Goal: Use online tool/utility: Use online tool/utility

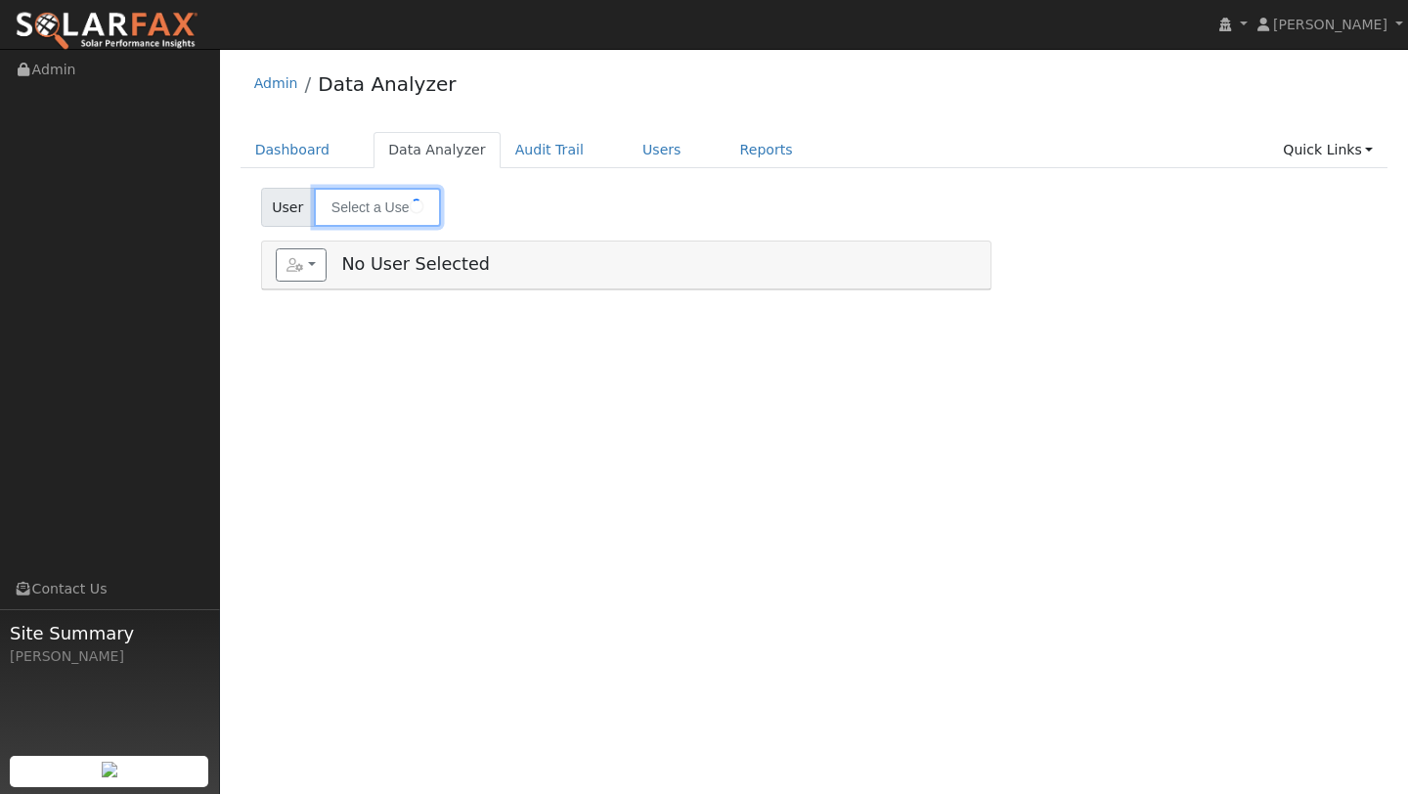
click at [367, 211] on input "text" at bounding box center [377, 207] width 127 height 39
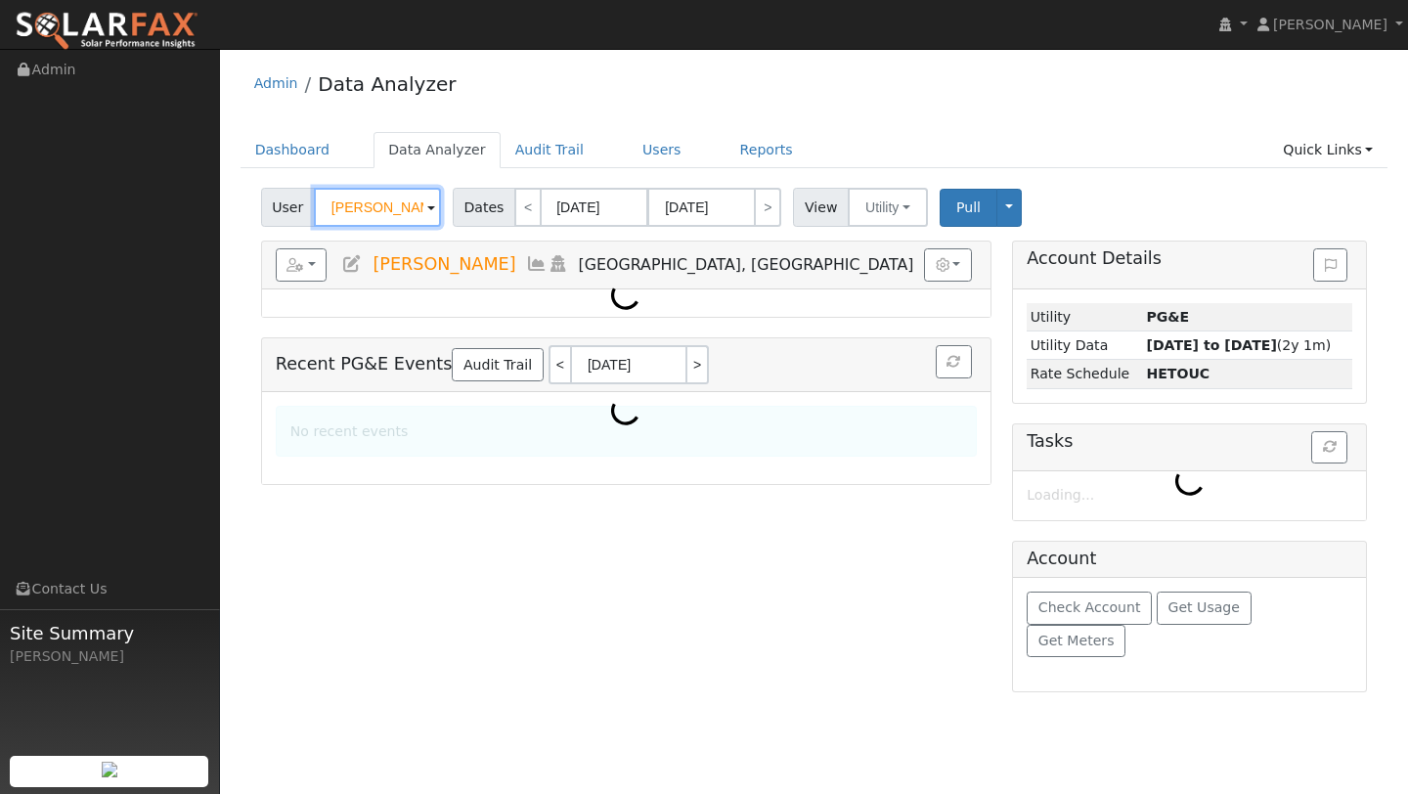
scroll to position [0, 18]
click at [367, 211] on input "[PERSON_NAME]" at bounding box center [377, 207] width 127 height 39
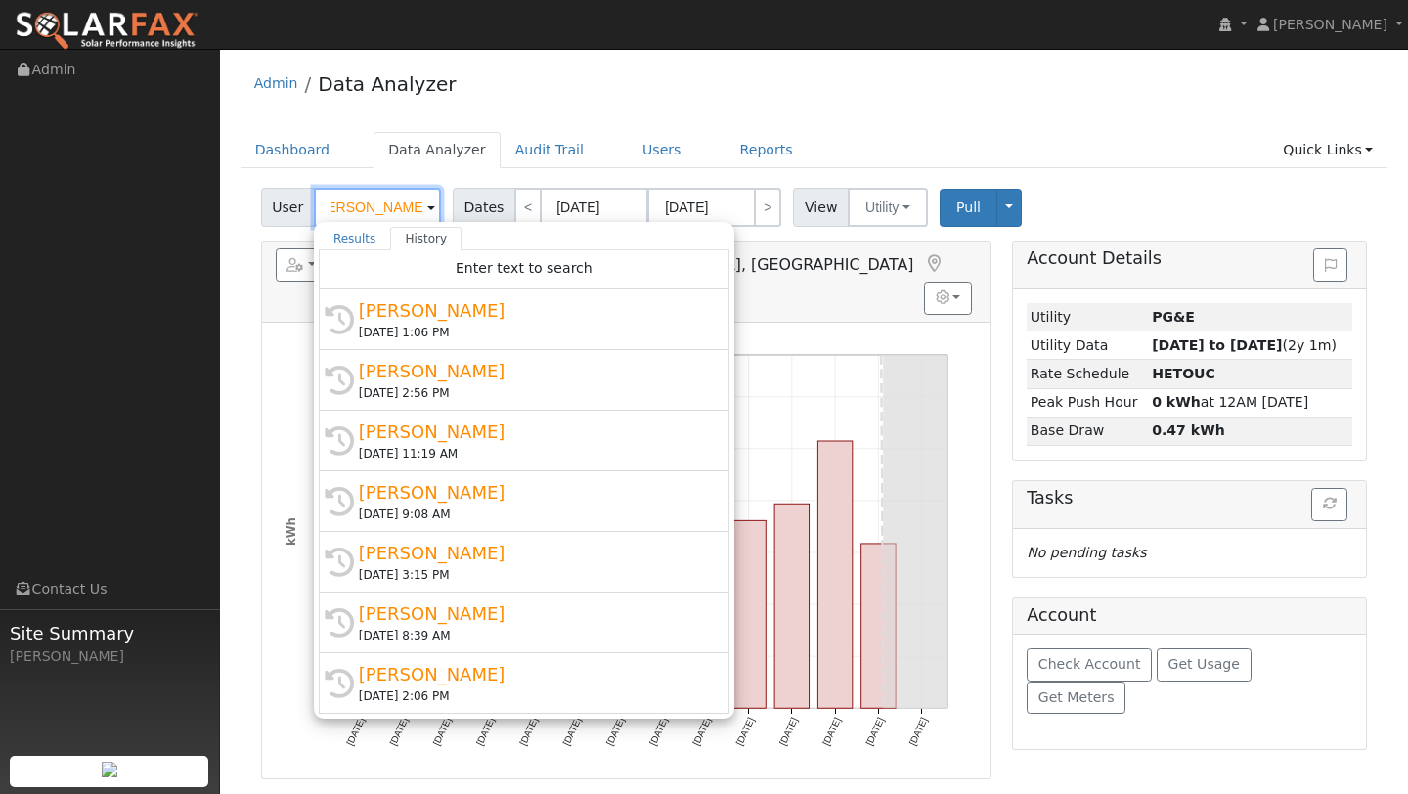
scroll to position [0, 0]
click at [367, 211] on input "[PERSON_NAME]" at bounding box center [377, 207] width 127 height 39
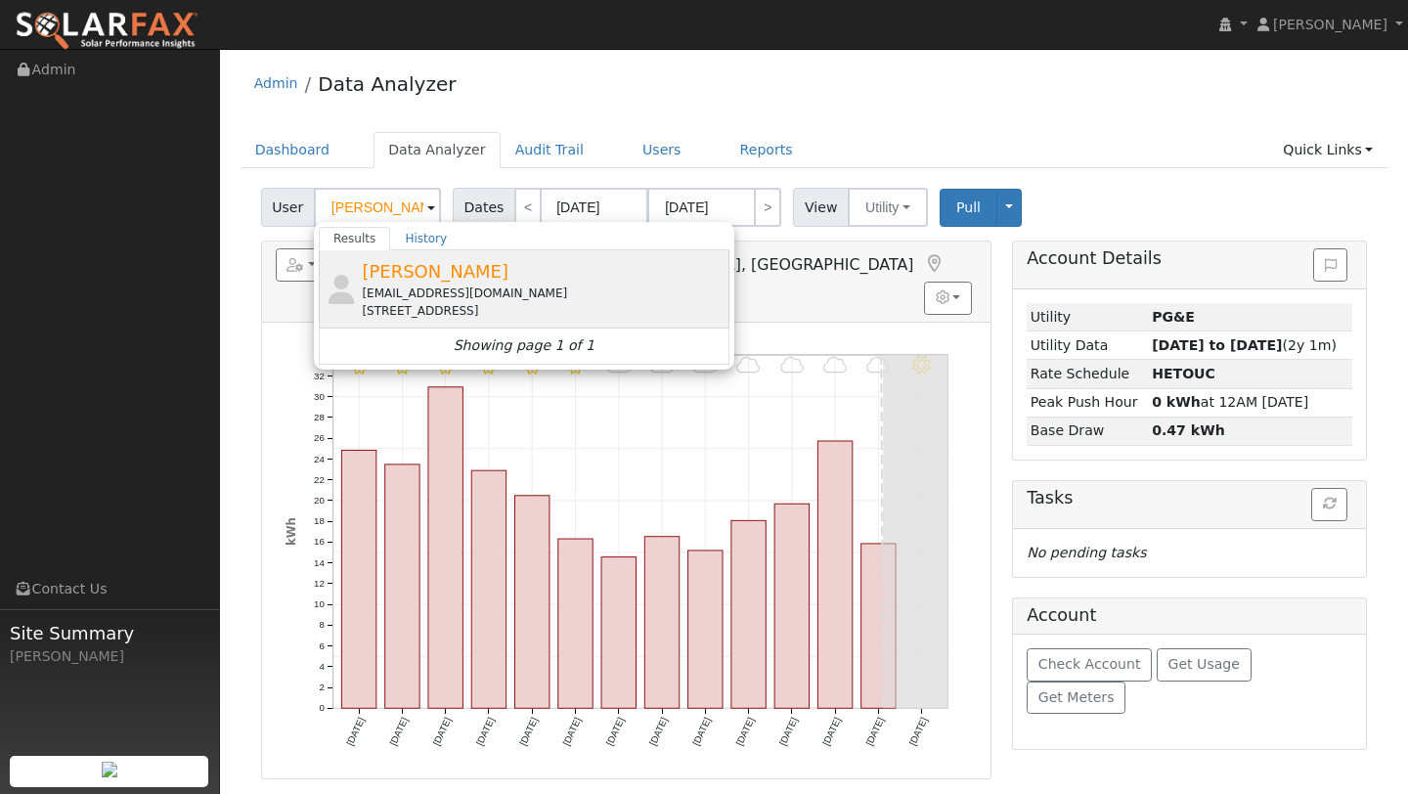
click at [457, 295] on div "[EMAIL_ADDRESS][DOMAIN_NAME]" at bounding box center [543, 294] width 363 height 18
type input "[PERSON_NAME]"
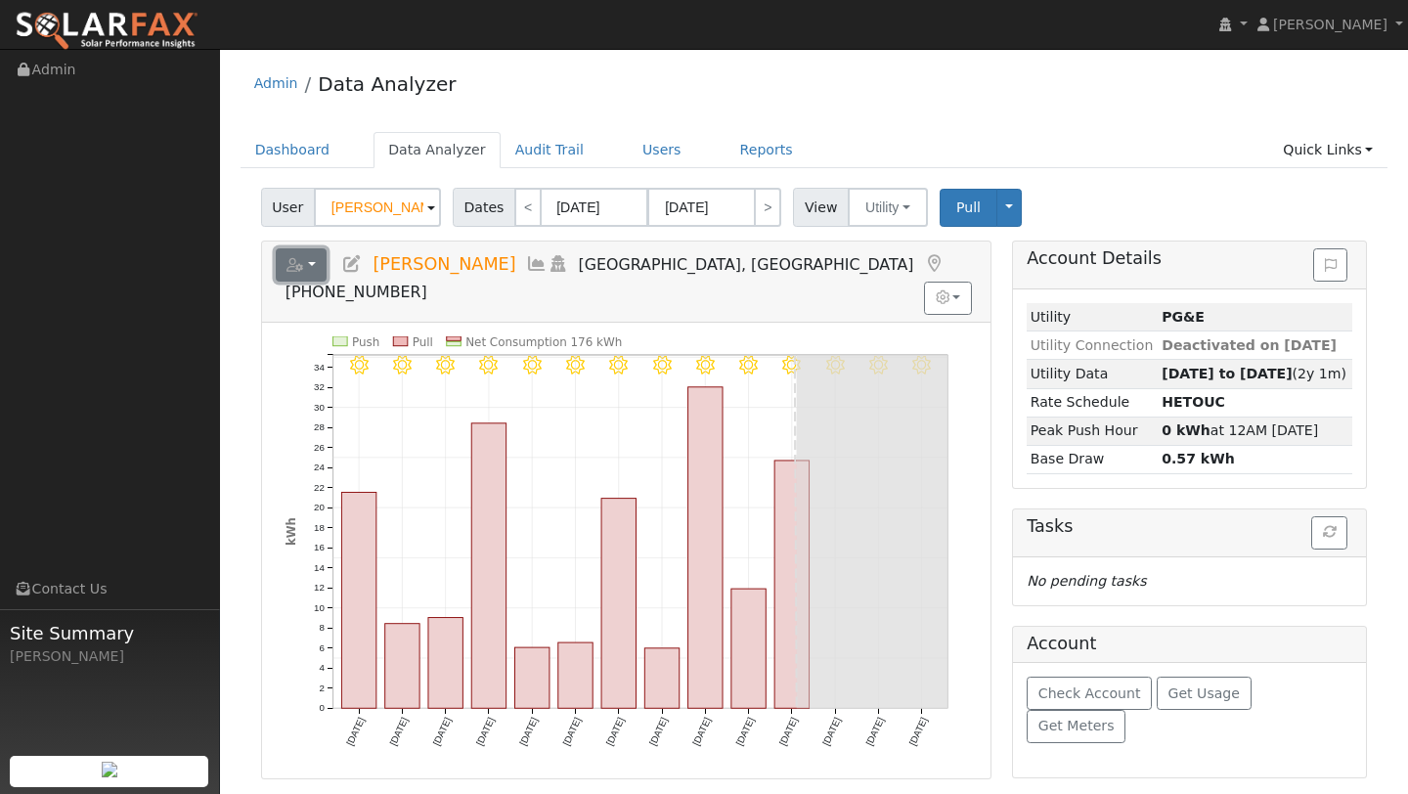
click at [295, 258] on icon "button" at bounding box center [296, 265] width 18 height 14
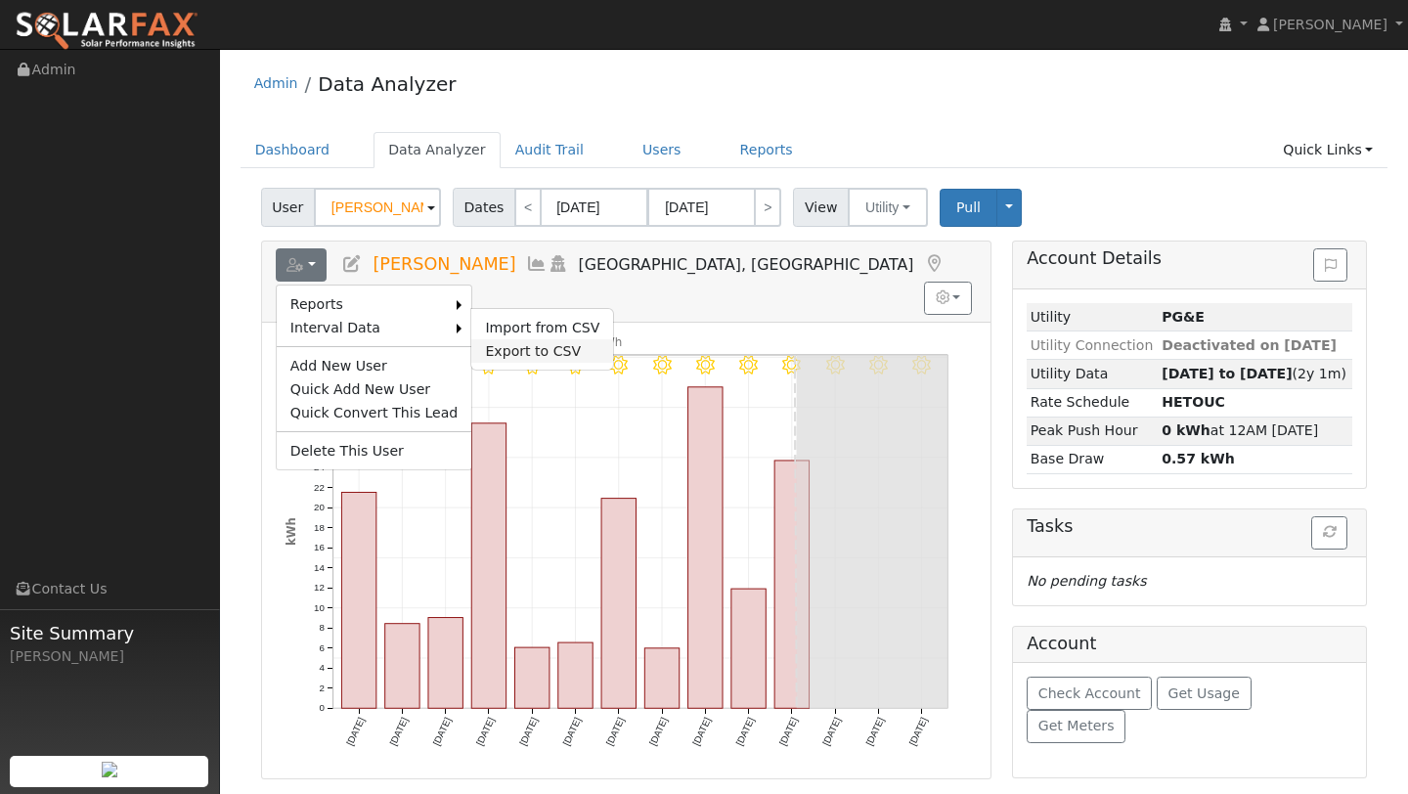
click at [510, 344] on link "Export to CSV" at bounding box center [542, 350] width 142 height 23
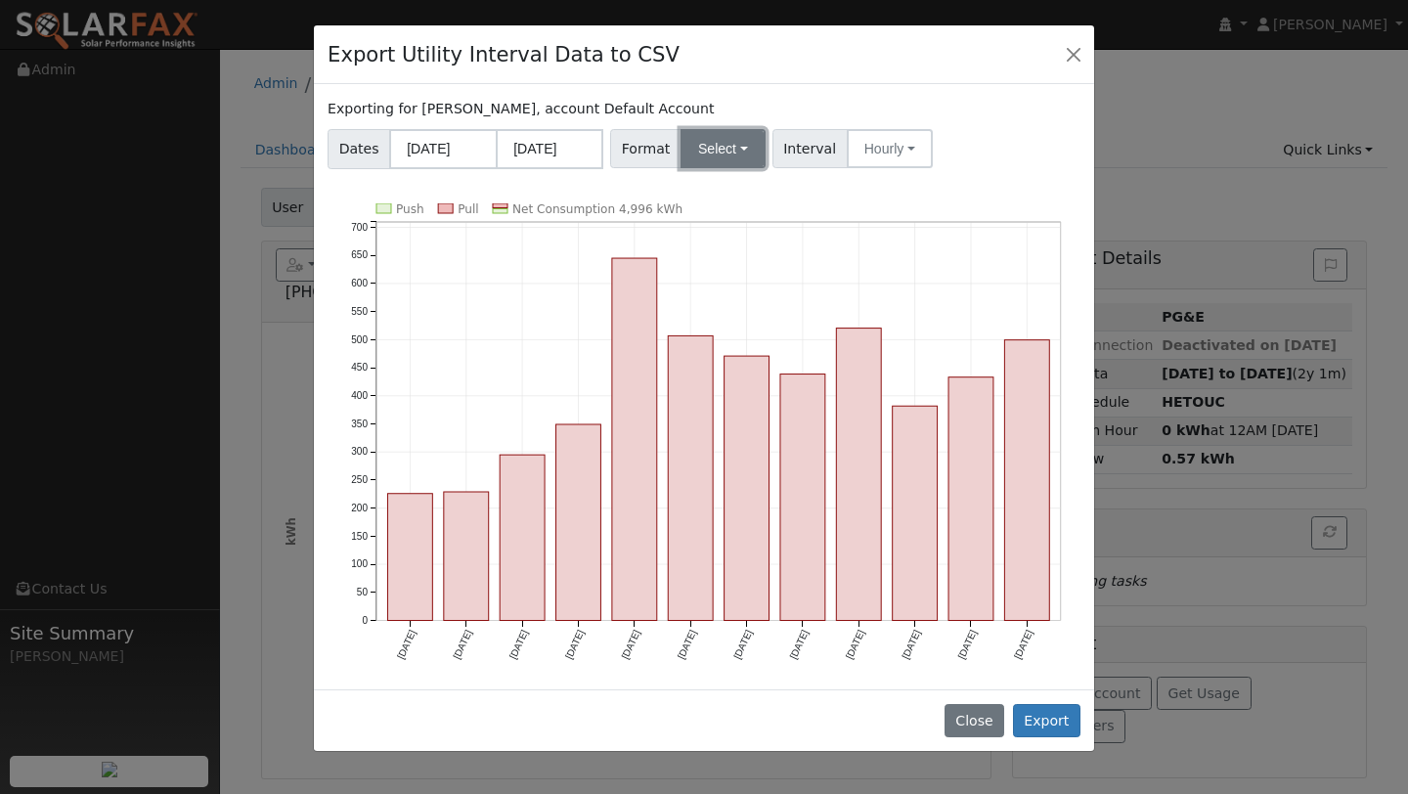
click at [722, 147] on button "Select" at bounding box center [723, 148] width 85 height 39
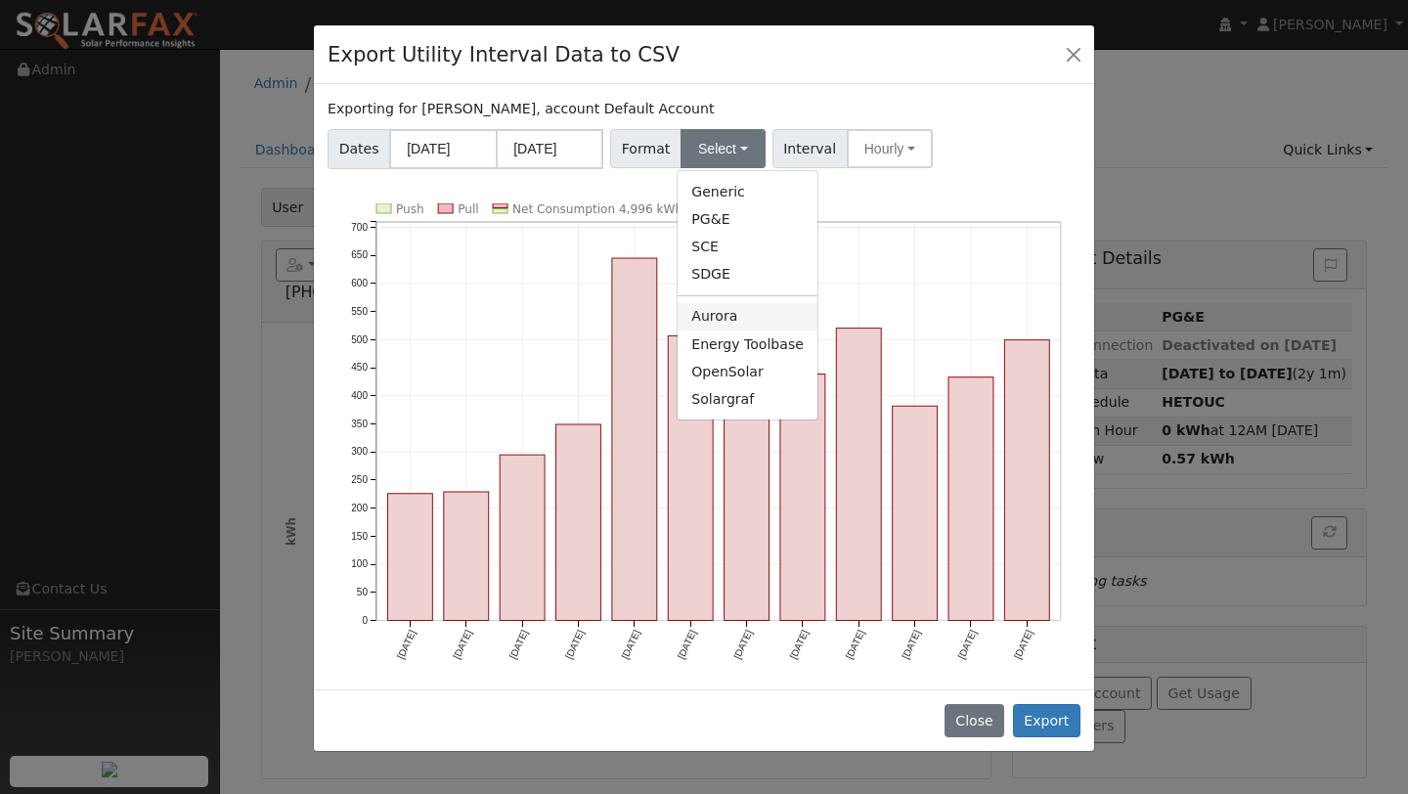
click at [727, 310] on link "Aurora" at bounding box center [748, 316] width 140 height 27
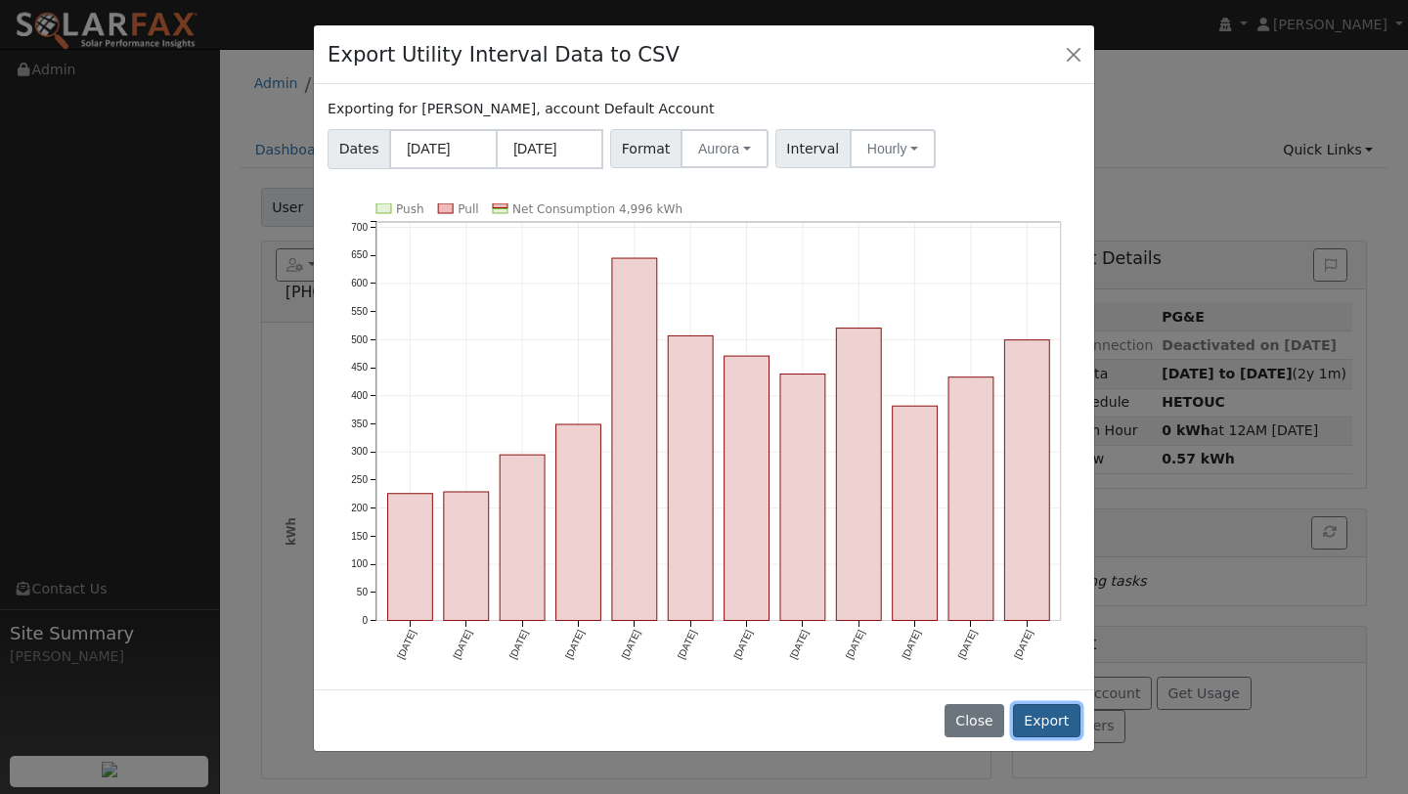
click at [1036, 716] on button "Export" at bounding box center [1046, 720] width 67 height 33
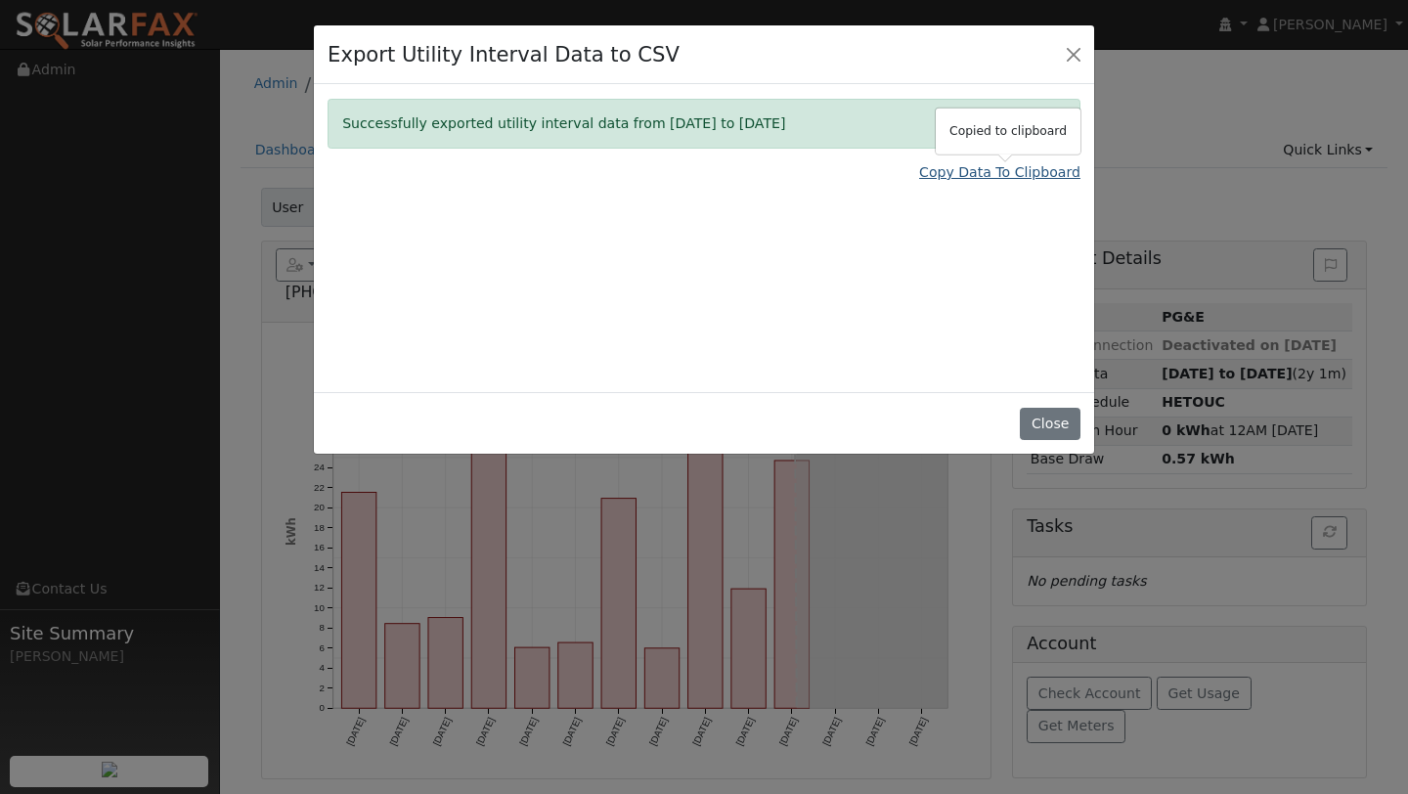
click at [993, 164] on link "Copy Data To Clipboard" at bounding box center [999, 172] width 161 height 21
click at [1070, 62] on button "Close" at bounding box center [1073, 53] width 27 height 27
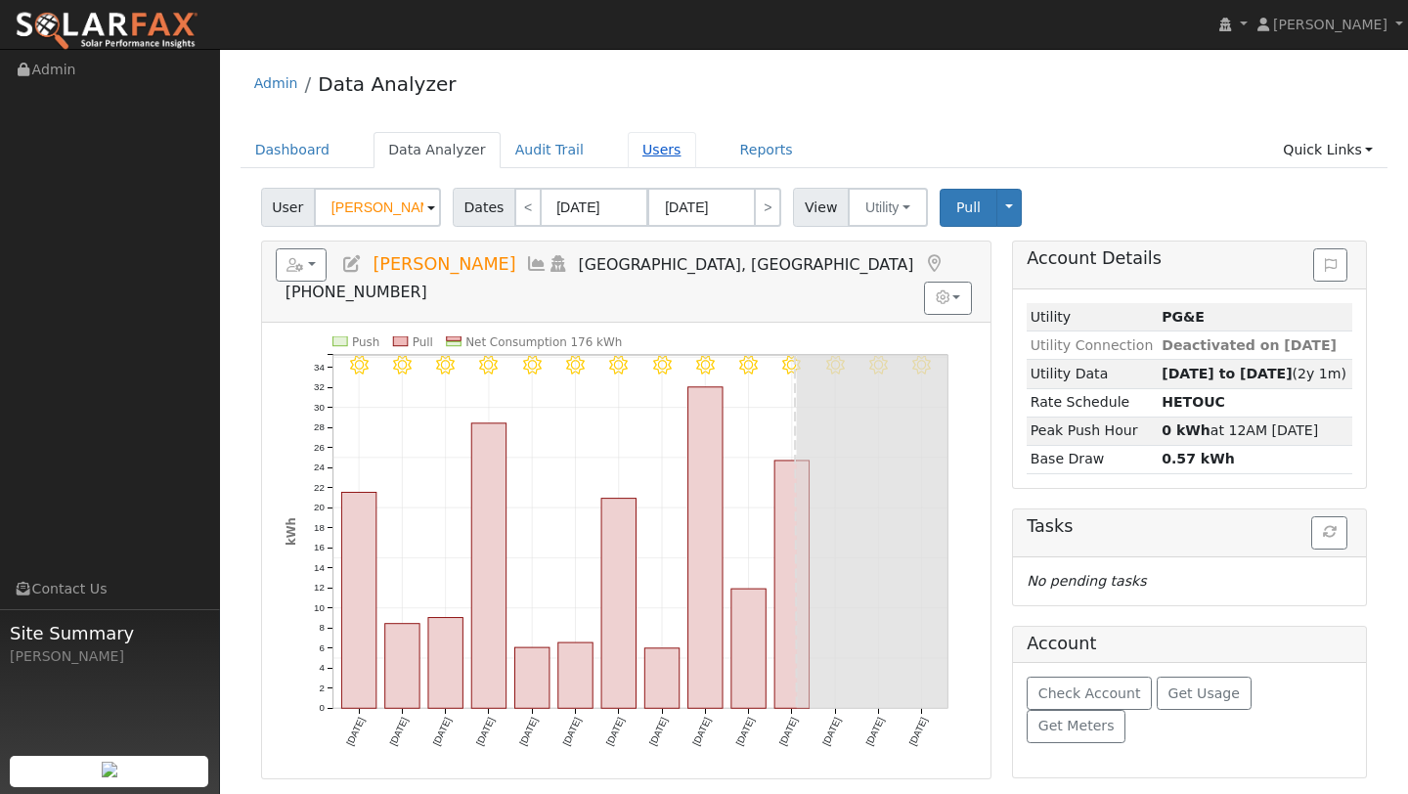
click at [655, 164] on link "Users" at bounding box center [662, 150] width 68 height 36
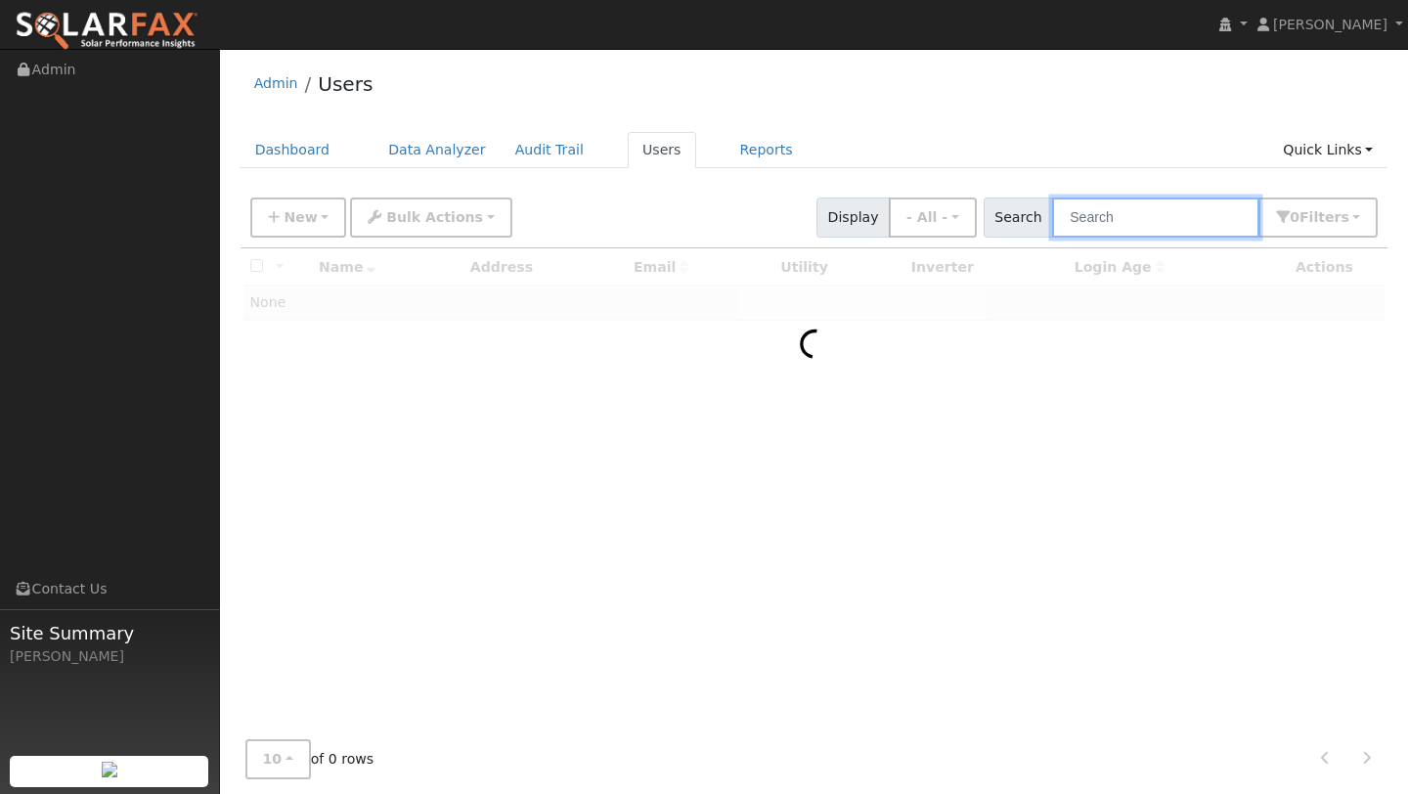
click at [1087, 214] on input "text" at bounding box center [1155, 218] width 207 height 40
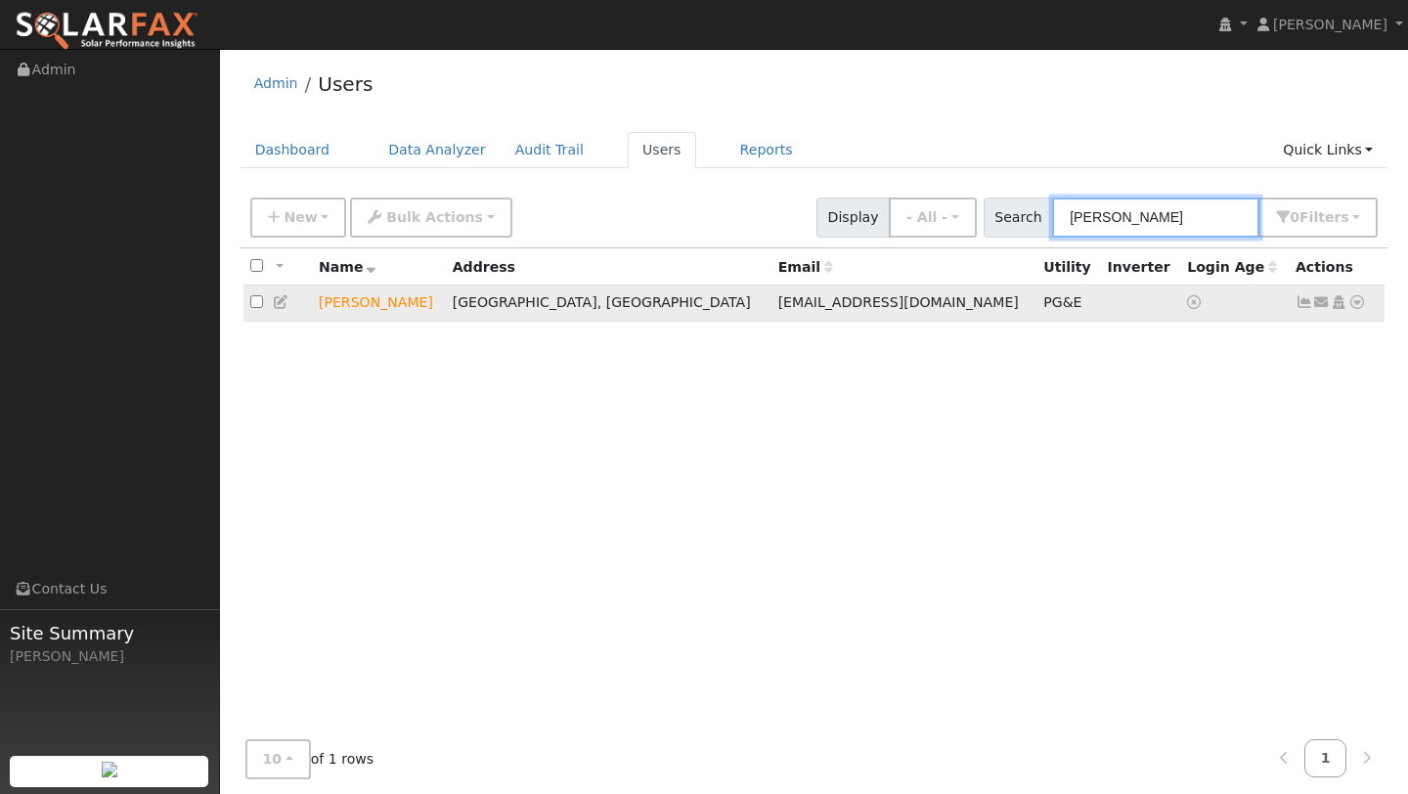
type input "[PERSON_NAME]"
click at [1356, 309] on icon at bounding box center [1358, 302] width 18 height 14
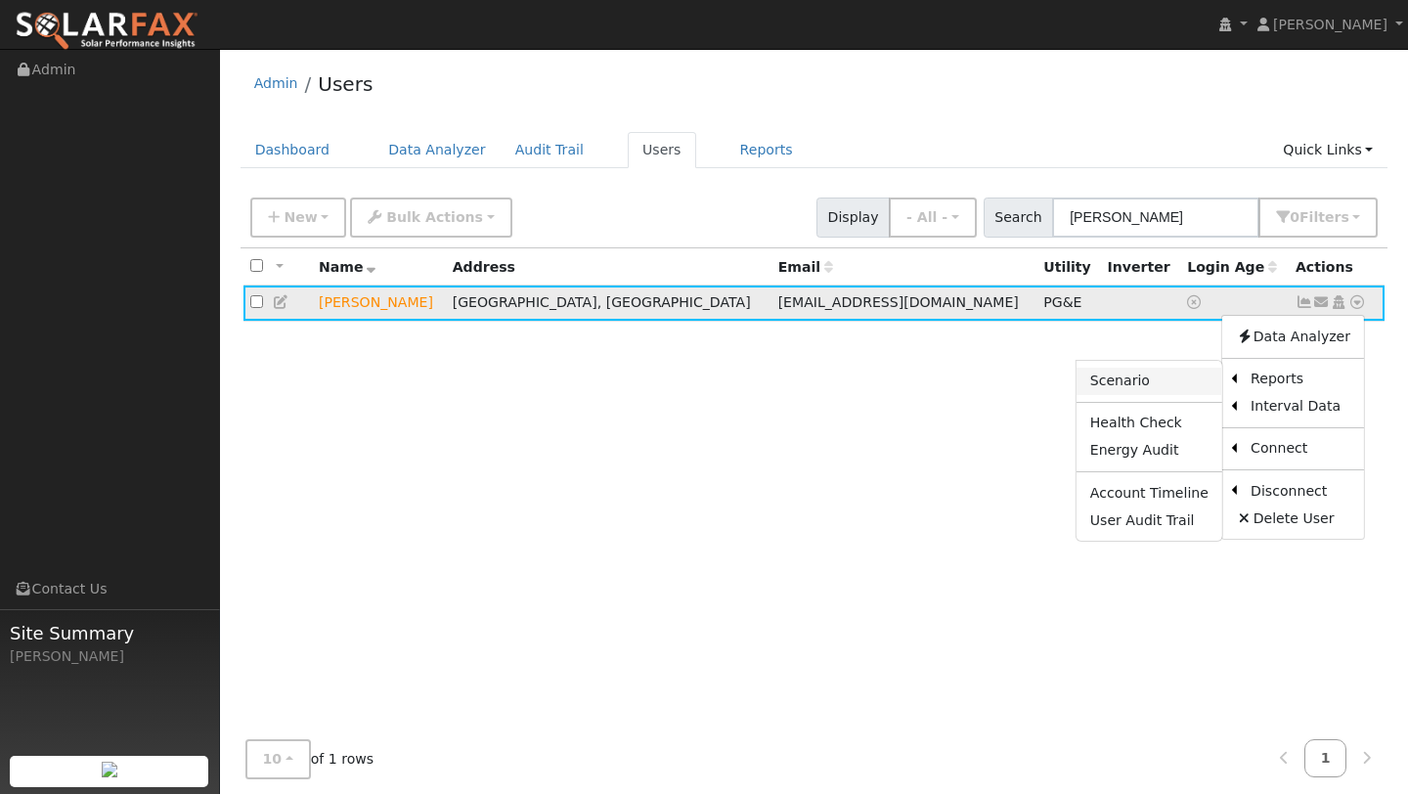
click at [1191, 385] on link "Scenario" at bounding box center [1150, 381] width 146 height 27
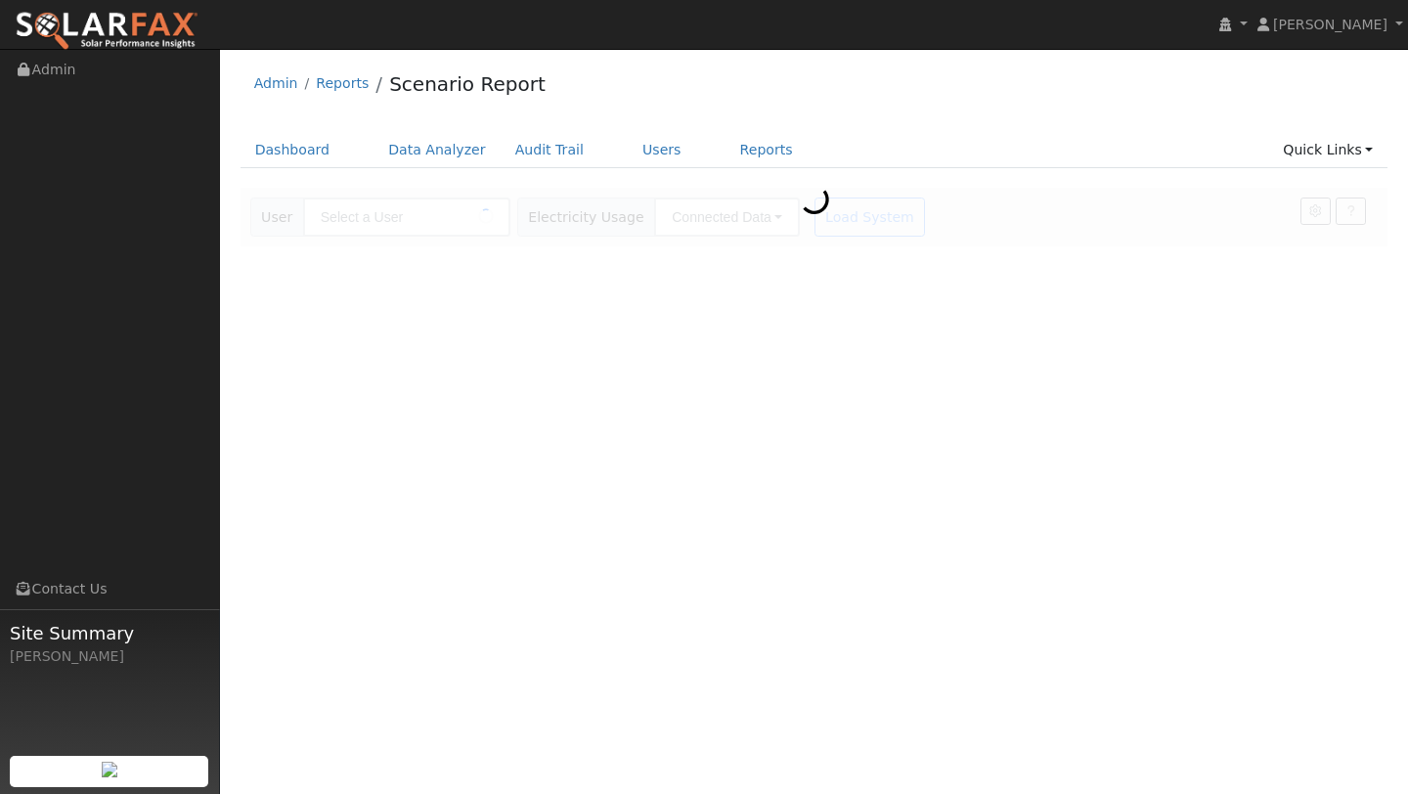
type input "[PERSON_NAME]"
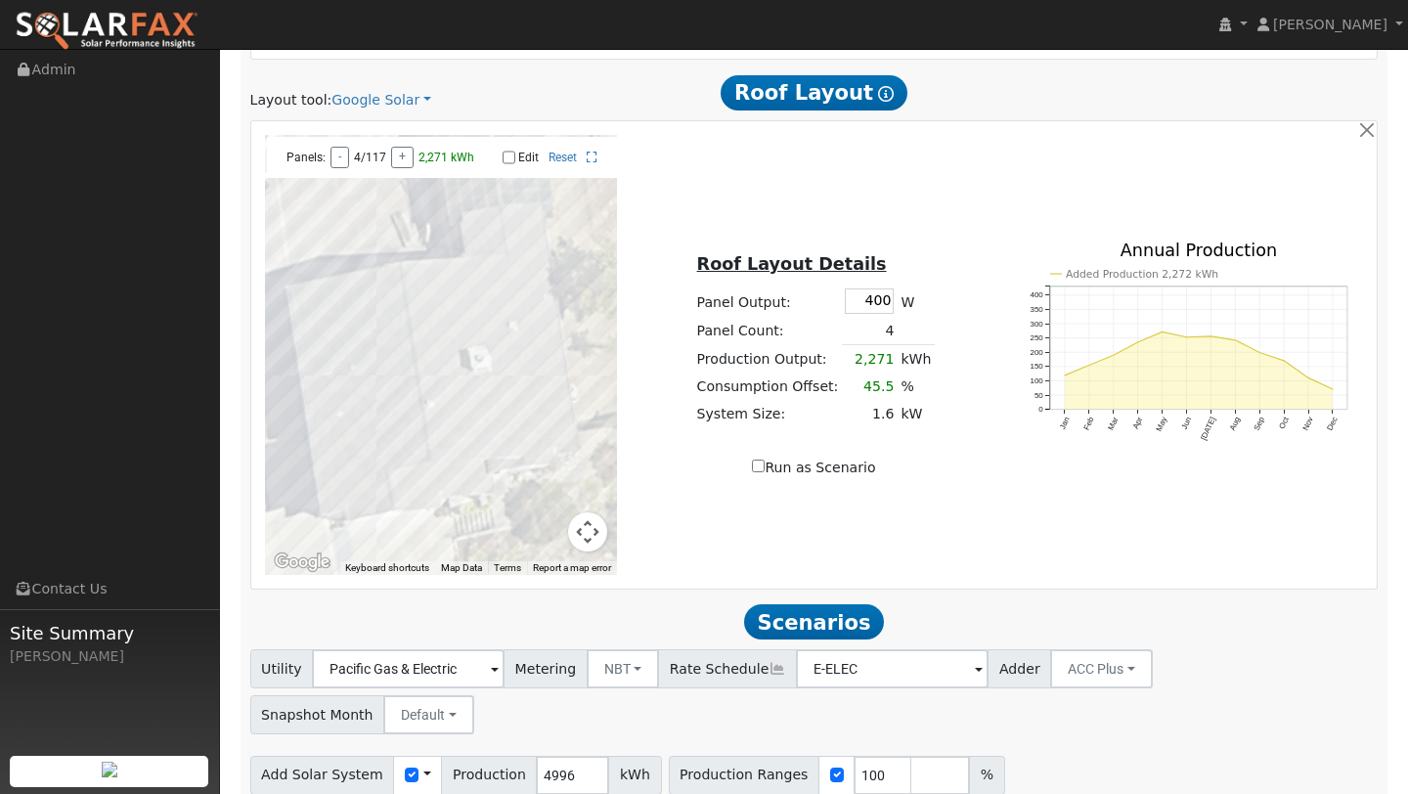
scroll to position [1038, 0]
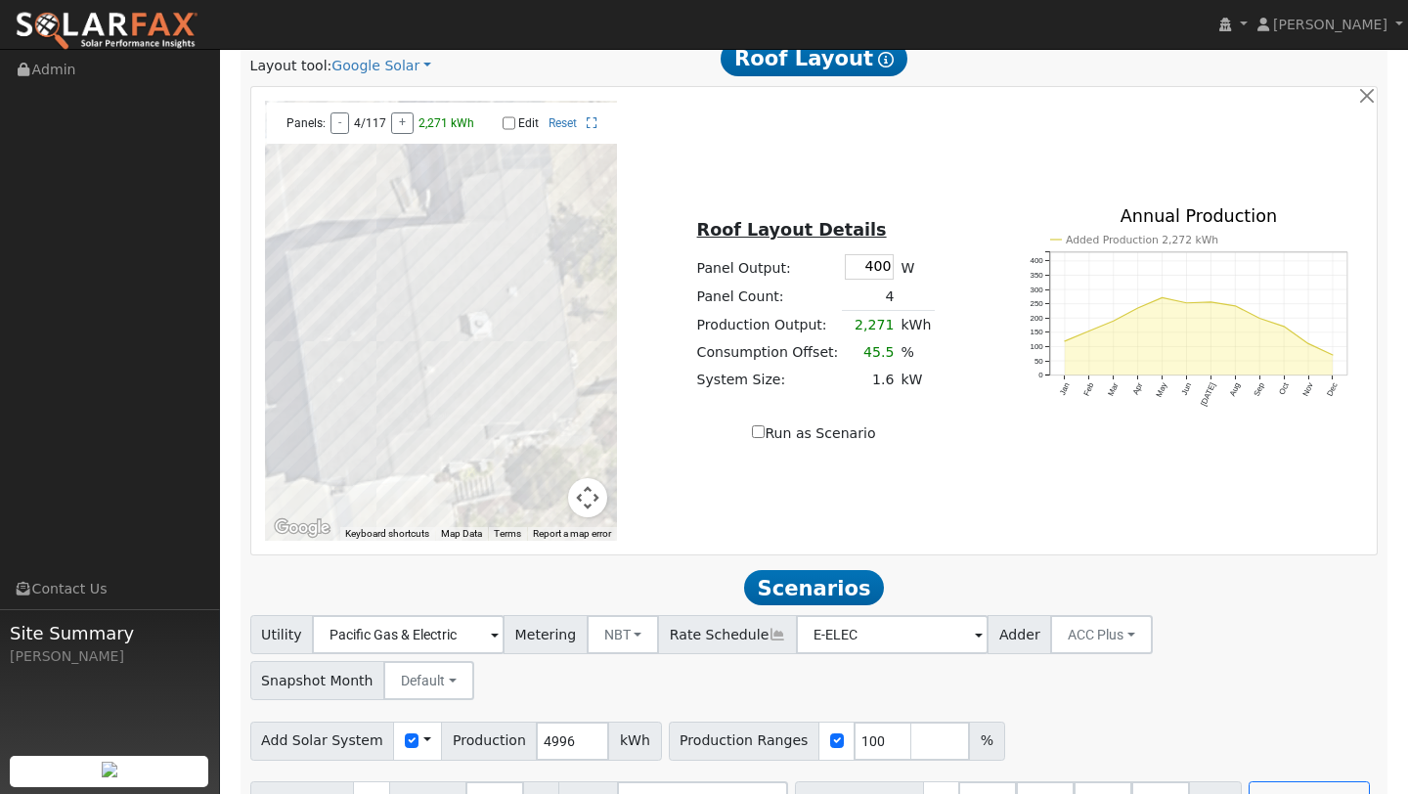
click at [565, 513] on div at bounding box center [441, 321] width 353 height 440
click at [577, 513] on button "Map camera controls" at bounding box center [587, 497] width 39 height 39
click at [539, 513] on button "Zoom out" at bounding box center [538, 497] width 39 height 39
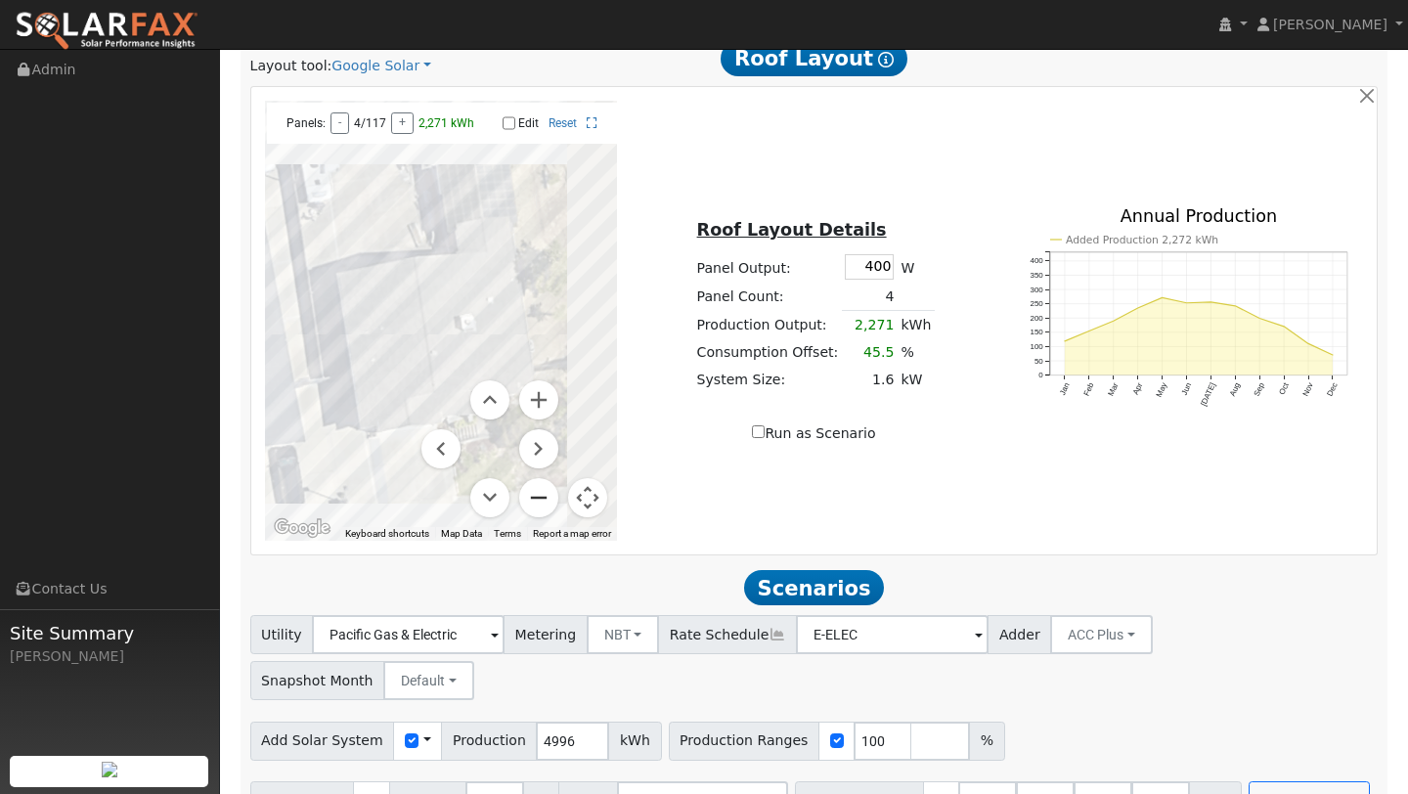
click at [539, 513] on button "Zoom out" at bounding box center [538, 497] width 39 height 39
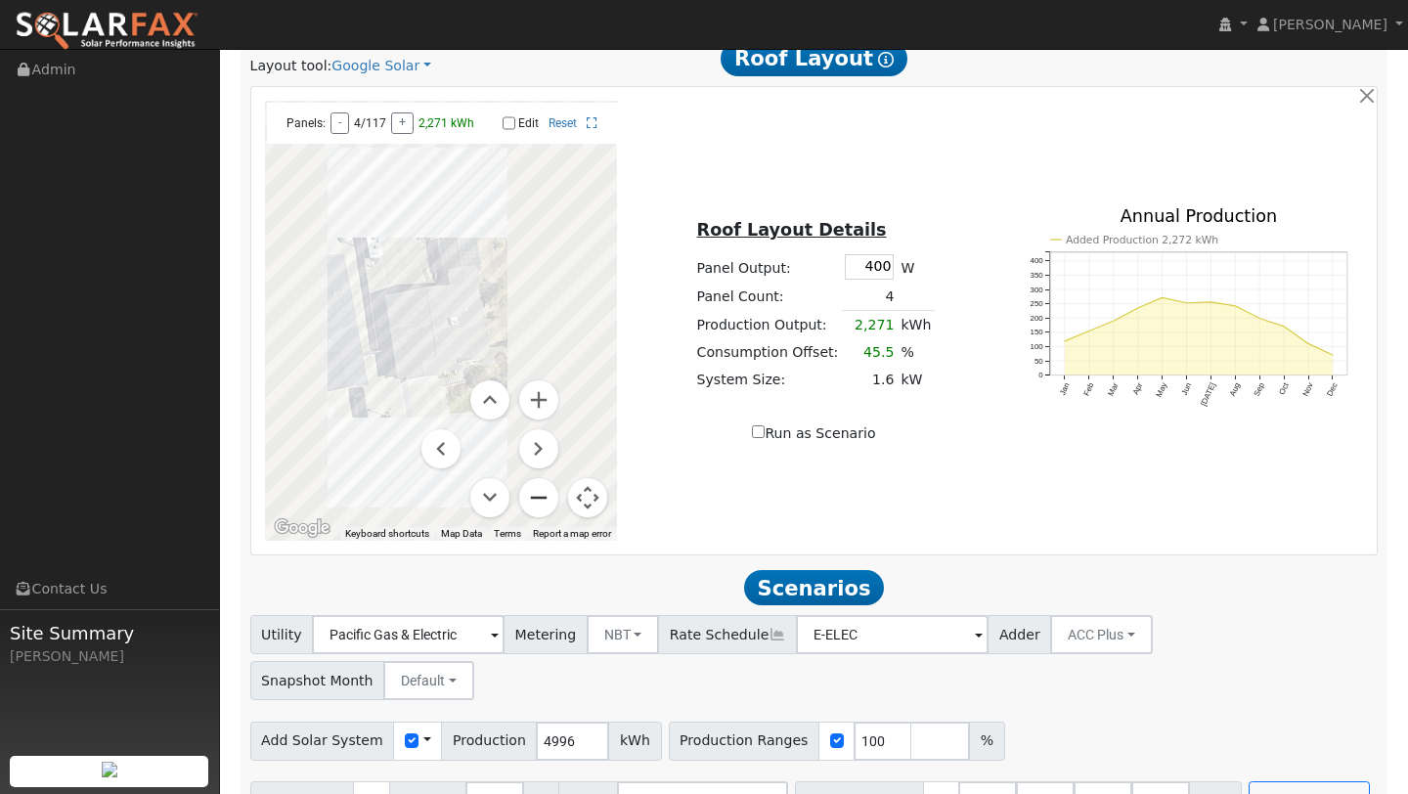
click at [539, 513] on button "Zoom out" at bounding box center [538, 497] width 39 height 39
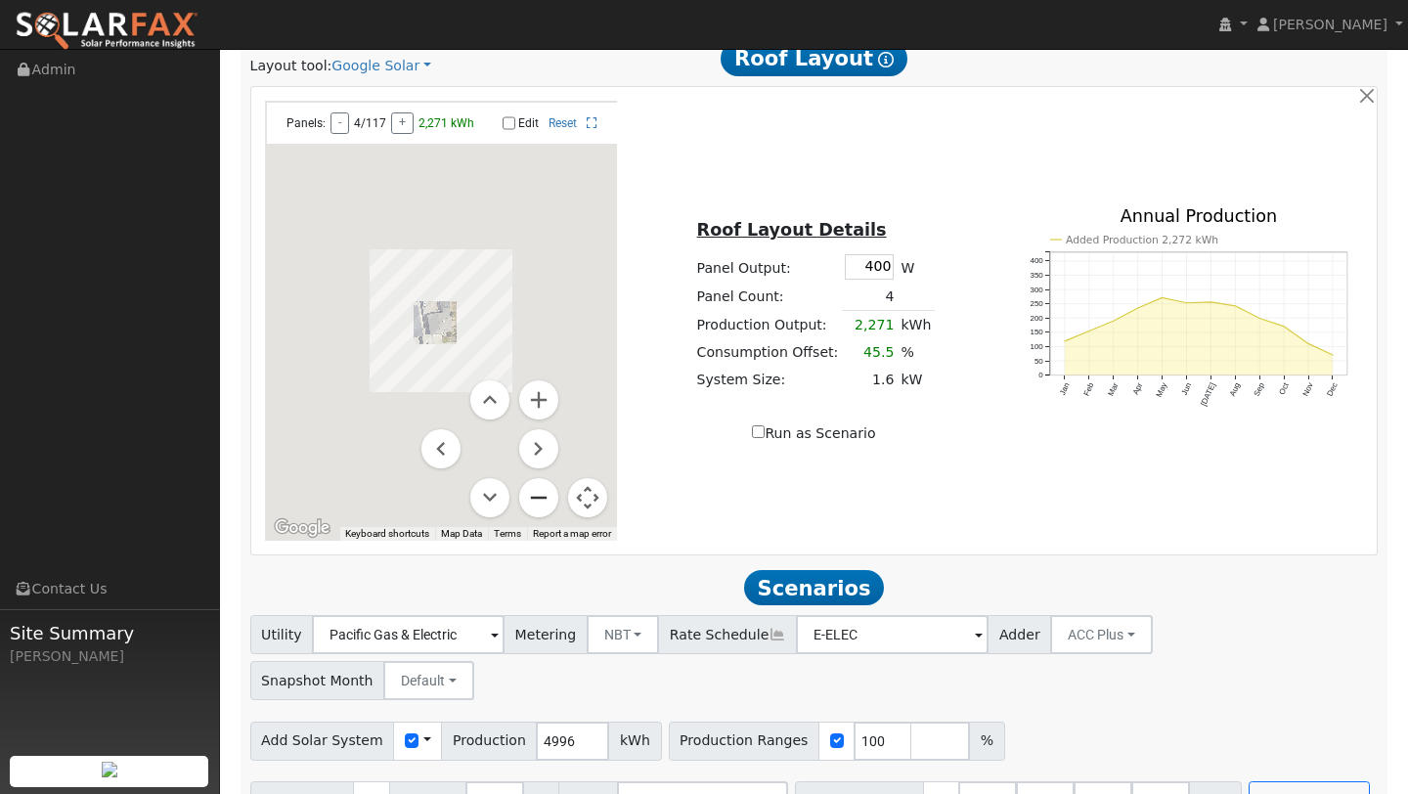
click at [540, 513] on button "Zoom out" at bounding box center [538, 497] width 39 height 39
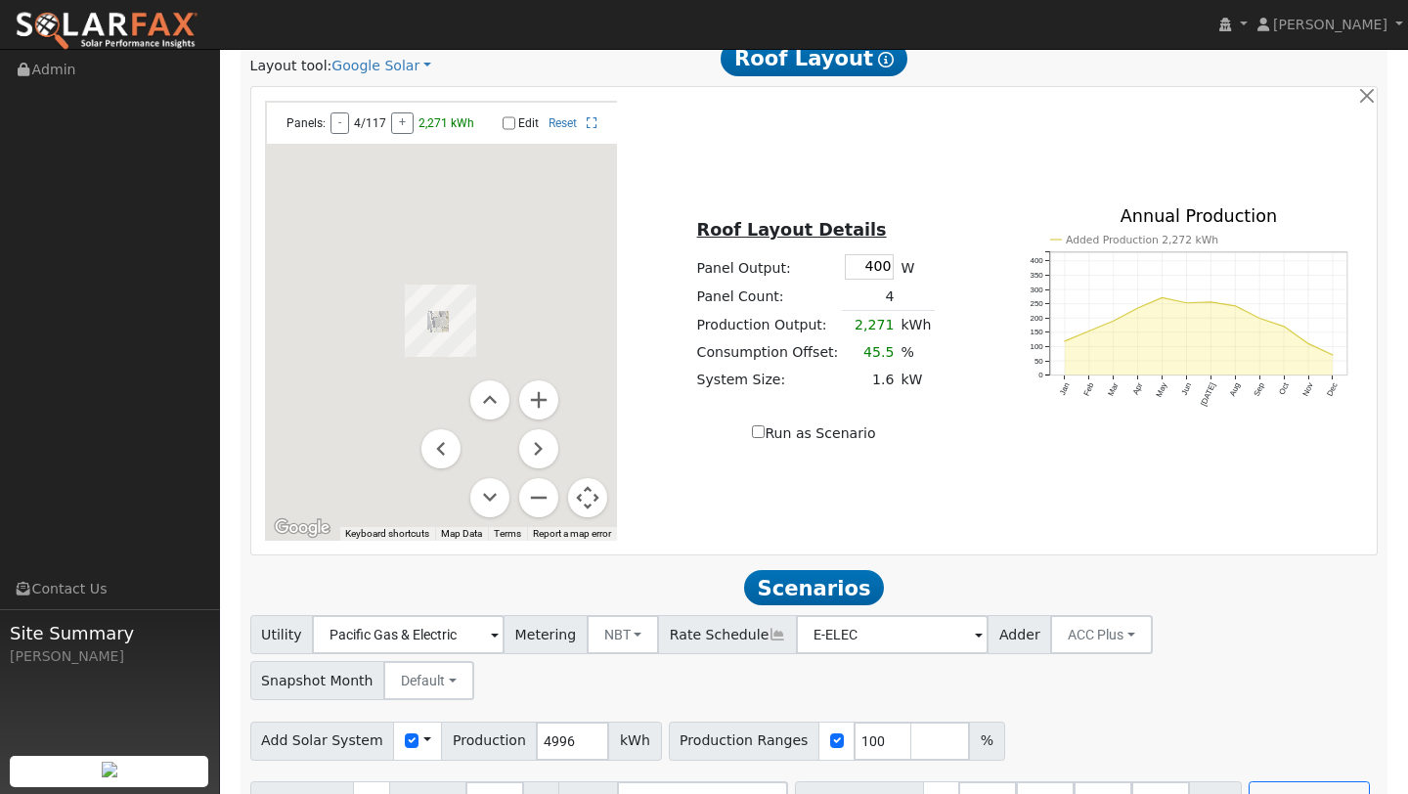
click at [589, 500] on button "Map camera controls" at bounding box center [587, 497] width 39 height 39
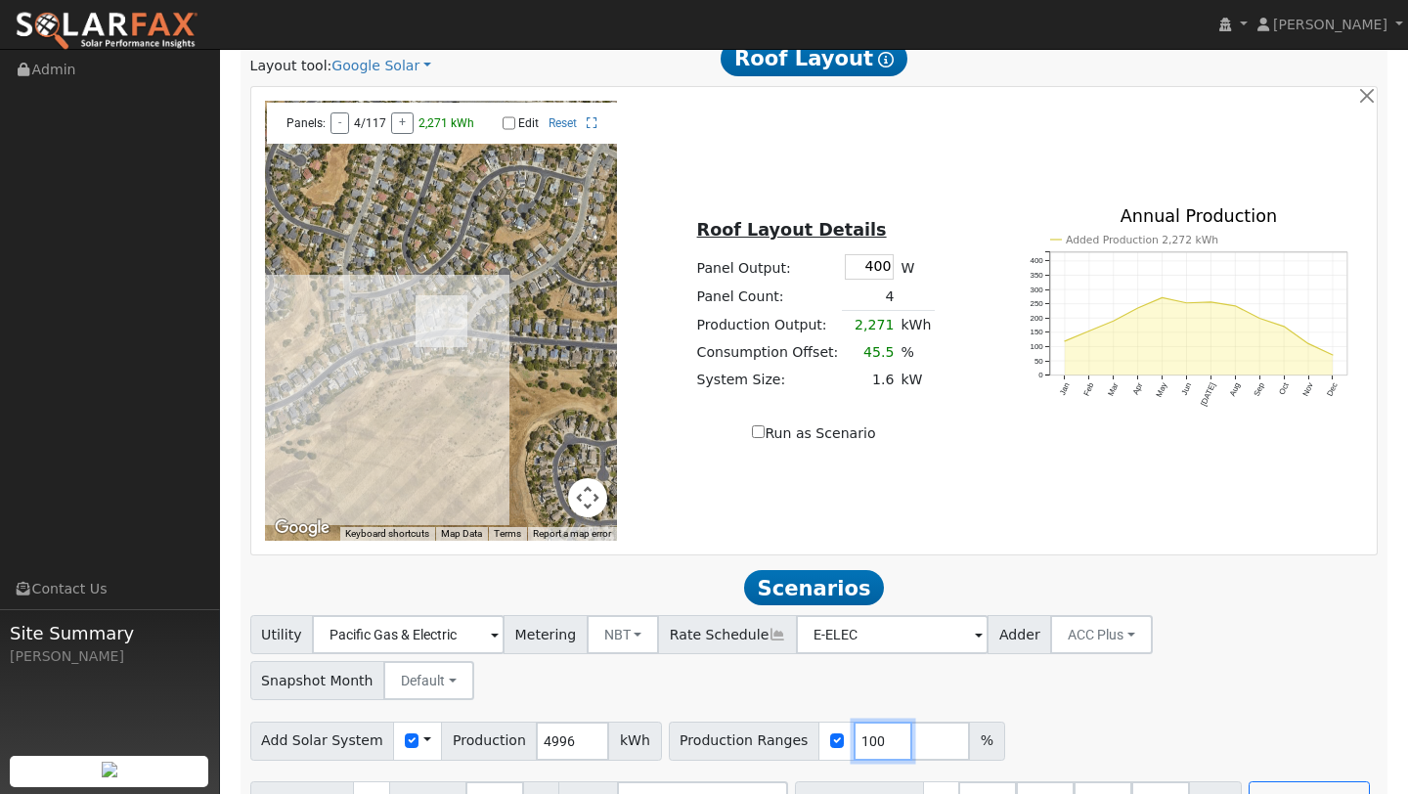
click at [854, 722] on input "100" at bounding box center [883, 741] width 59 height 39
click at [855, 722] on input "100" at bounding box center [883, 741] width 59 height 39
click at [858, 722] on input "100" at bounding box center [883, 741] width 59 height 39
type input "134"
click at [1249, 781] on button "Run Scenarios" at bounding box center [1309, 800] width 120 height 39
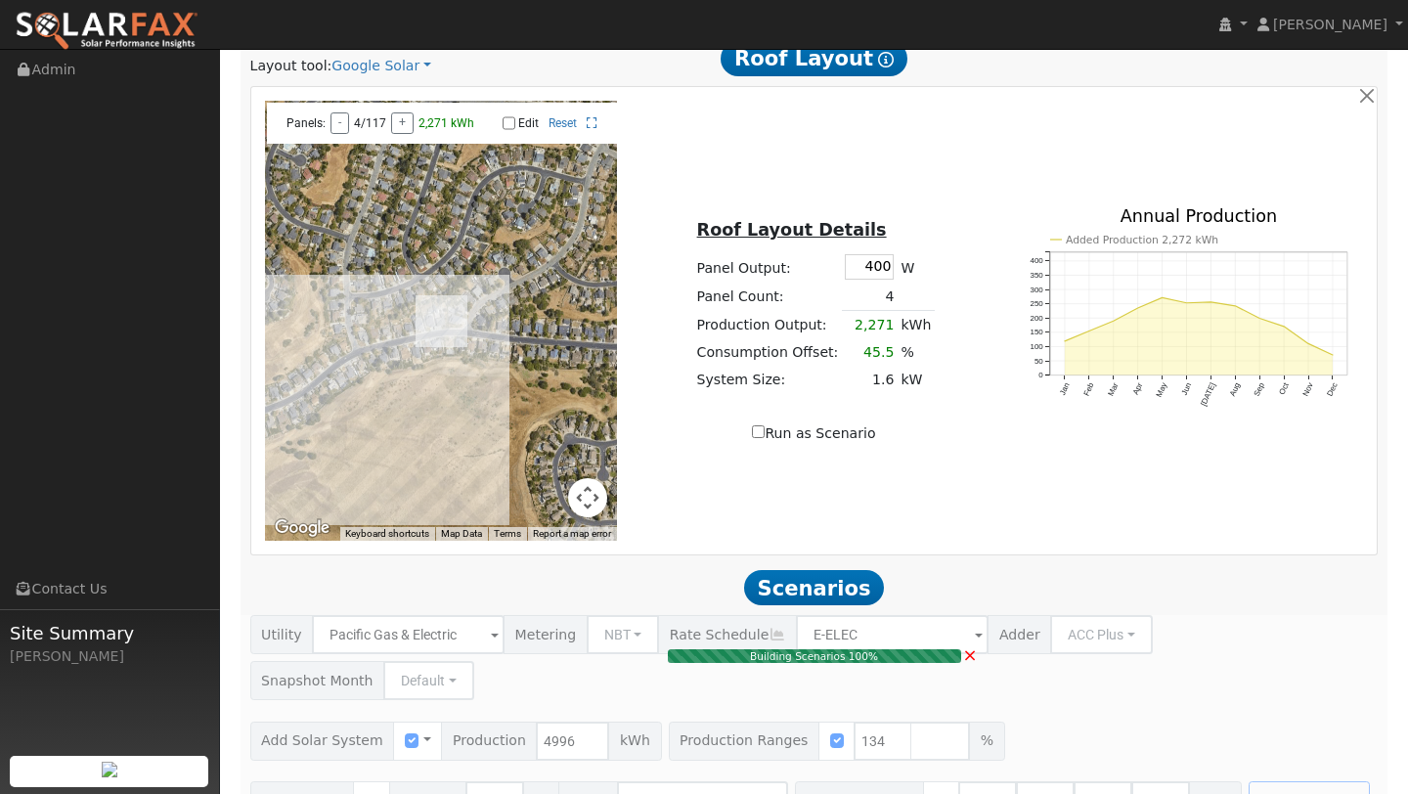
type input "4.5"
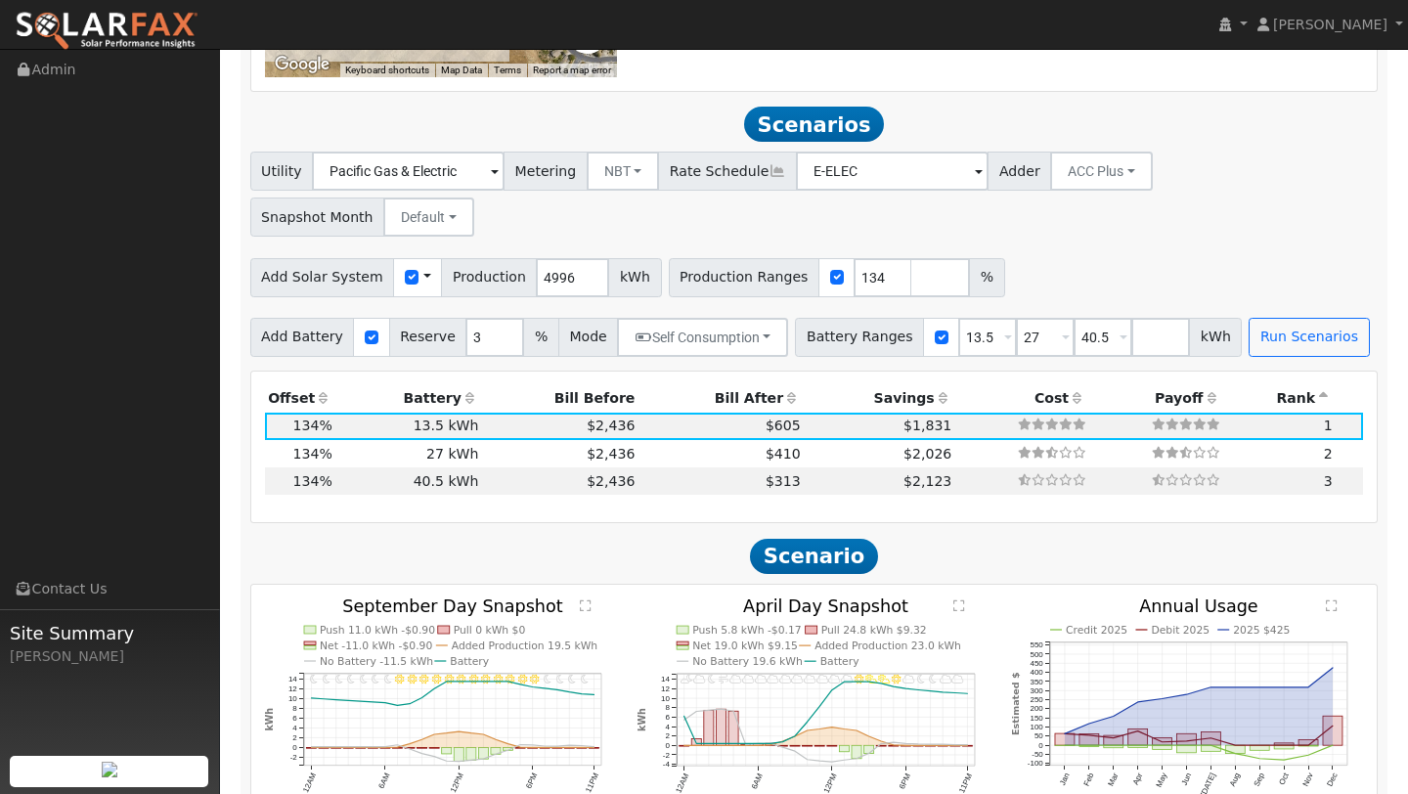
scroll to position [1524, 0]
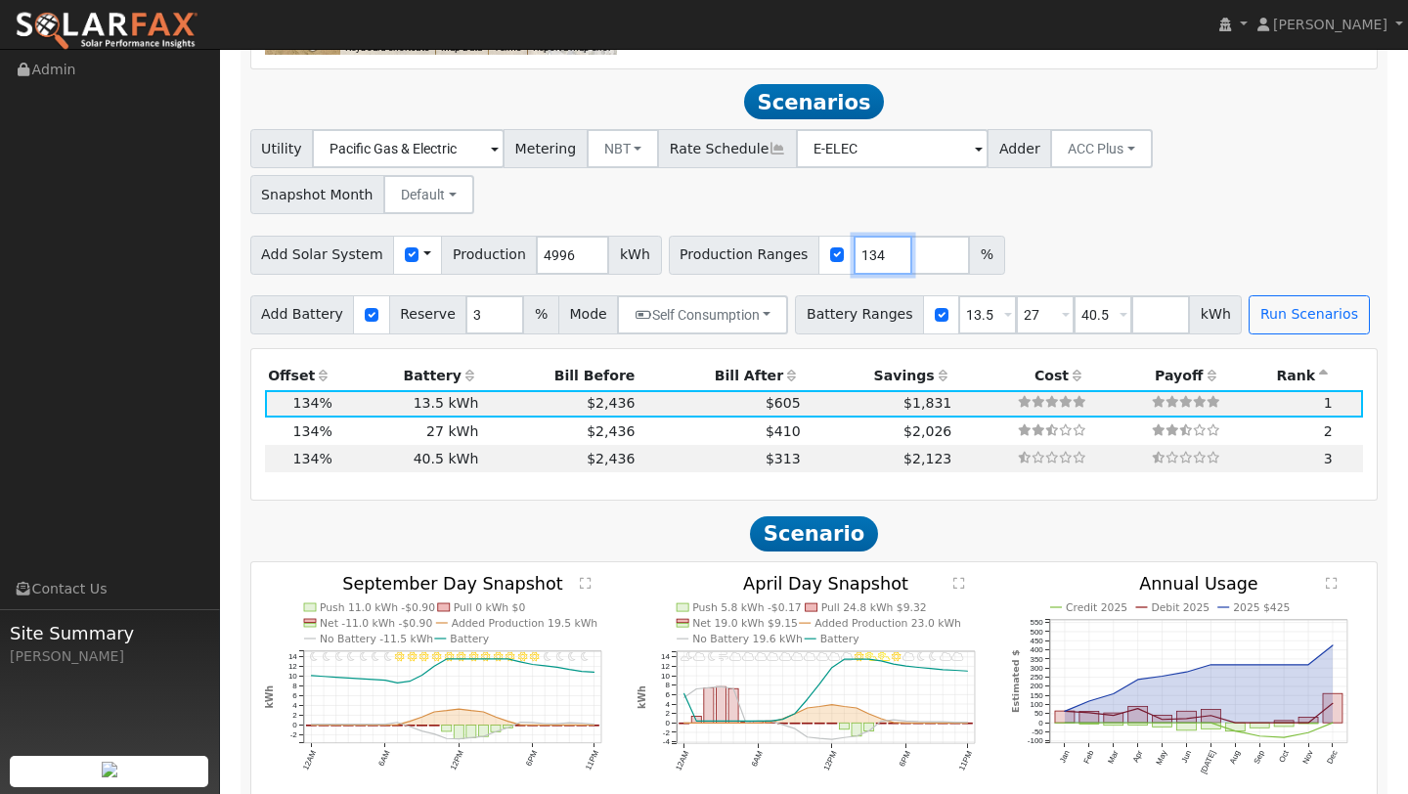
click at [862, 236] on input "134" at bounding box center [883, 255] width 59 height 39
type input "1"
type input "214"
click at [1102, 229] on div "Utility Pacific Gas & Electric Metering NBT NEM NBT Rate Schedule E-ELEC Adder …" at bounding box center [814, 231] width 1149 height 204
click at [1249, 295] on button "Run Scenarios" at bounding box center [1309, 314] width 120 height 39
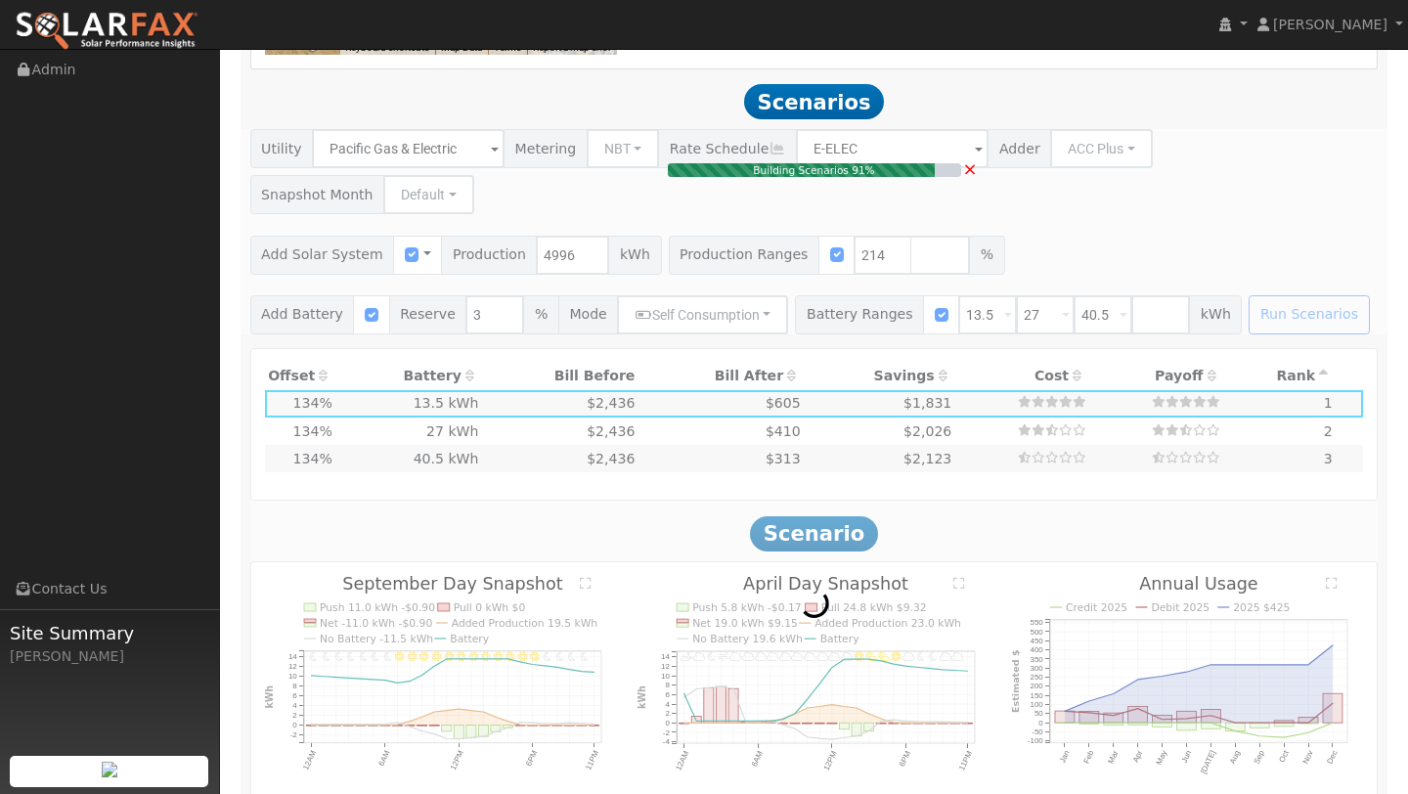
type input "7.1"
type input "$24,946"
type input "$32,400"
type input "$17,204"
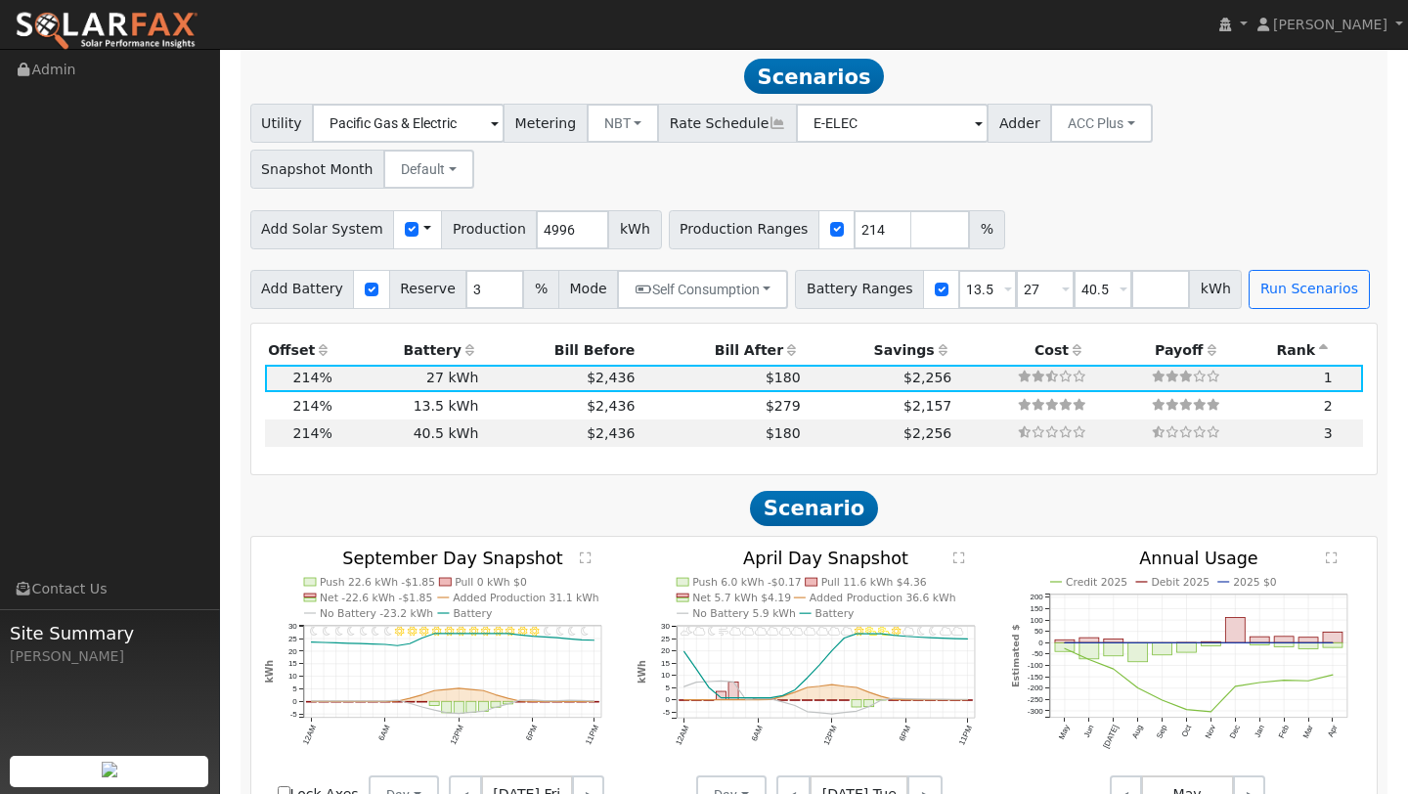
scroll to position [1549, 0]
